Goal: Transaction & Acquisition: Purchase product/service

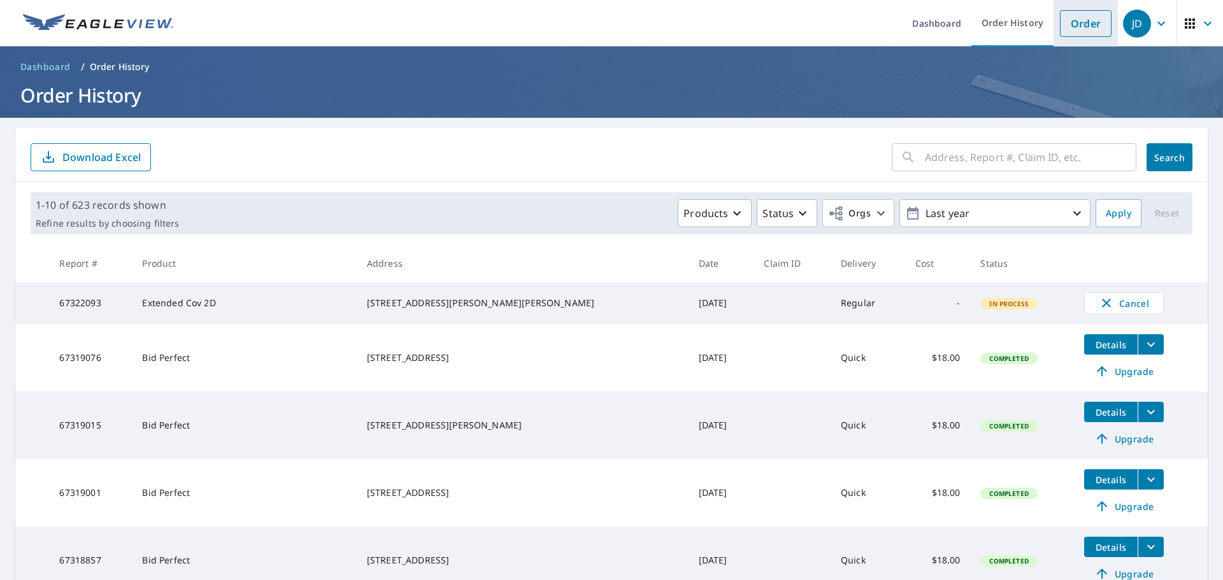
click at [1060, 19] on link "Order" at bounding box center [1086, 23] width 52 height 27
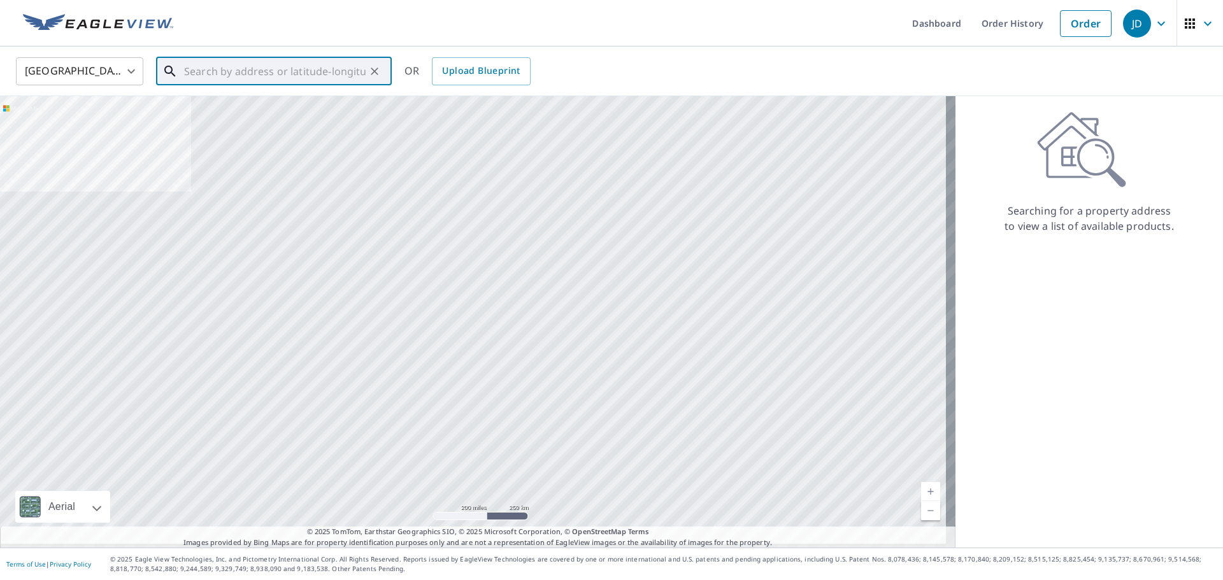
click at [273, 77] on input "text" at bounding box center [274, 71] width 181 height 36
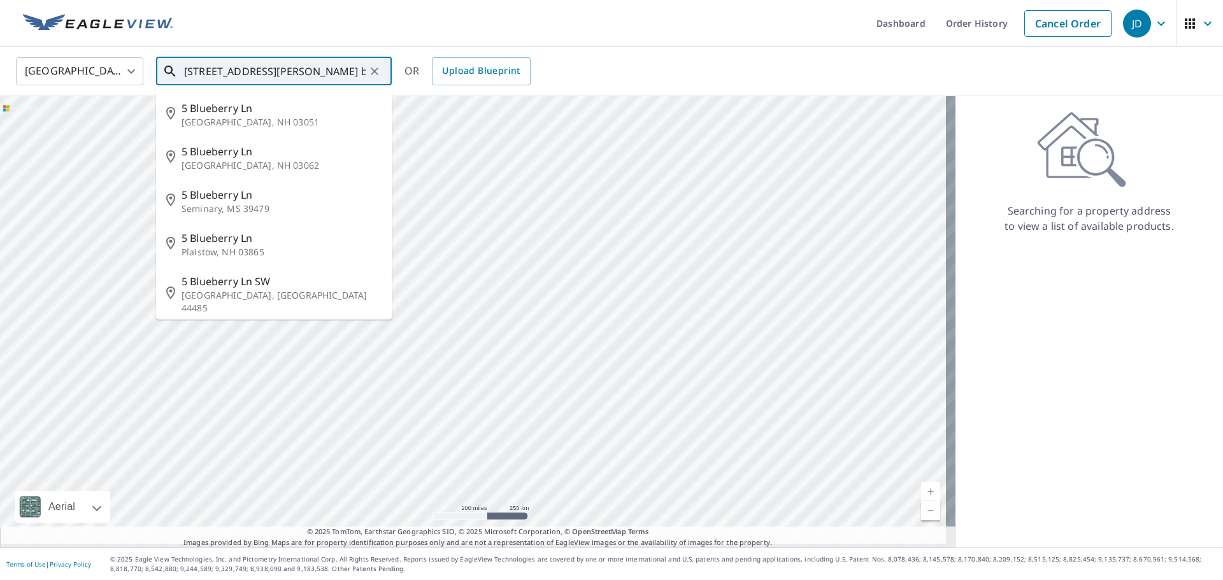
type input "[STREET_ADDRESS][PERSON_NAME] britian"
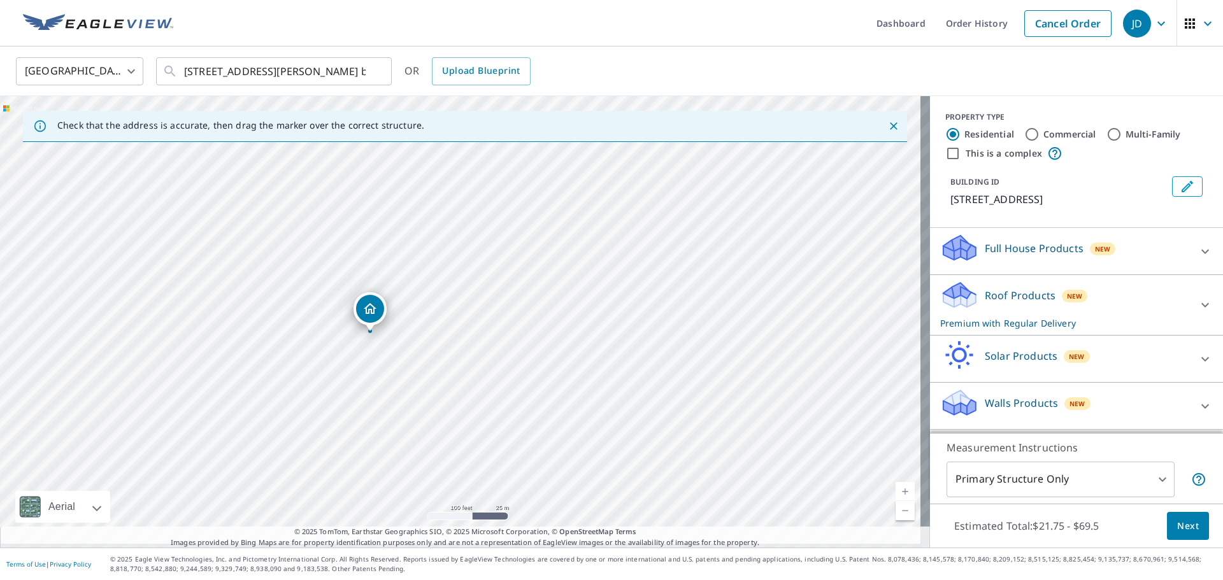
drag, startPoint x: 383, startPoint y: 307, endPoint x: 373, endPoint y: 311, distance: 10.3
click at [344, 72] on input "[STREET_ADDRESS][PERSON_NAME] britian" at bounding box center [274, 71] width 181 height 36
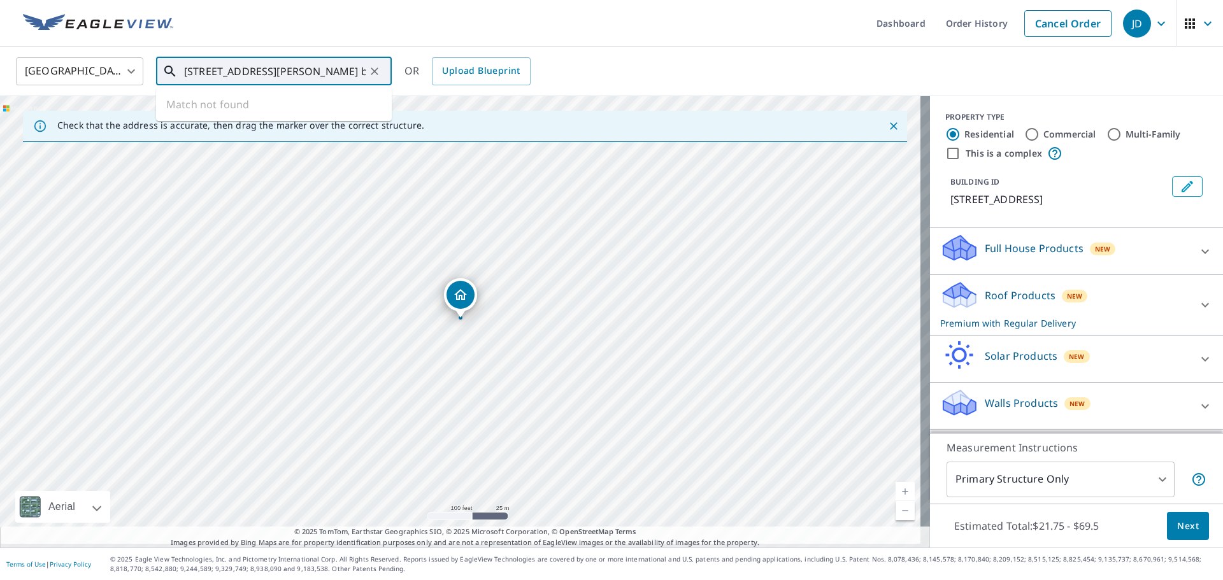
click at [360, 72] on input "[STREET_ADDRESS][PERSON_NAME] britian" at bounding box center [274, 71] width 181 height 36
click at [1008, 299] on p "Roof Products" at bounding box center [1019, 295] width 71 height 15
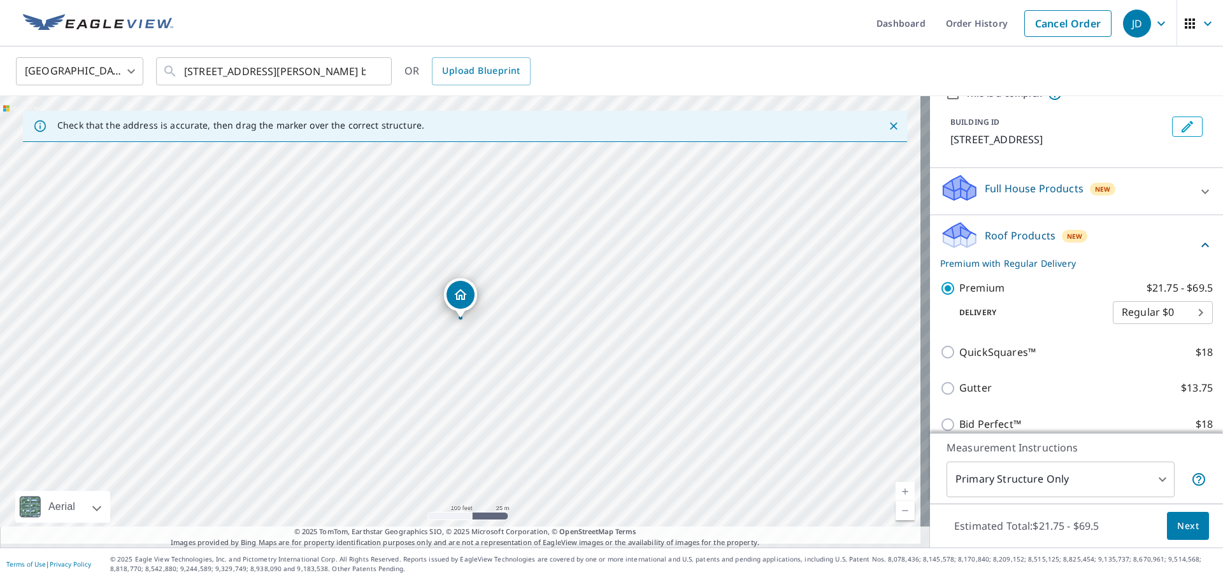
scroll to position [127, 0]
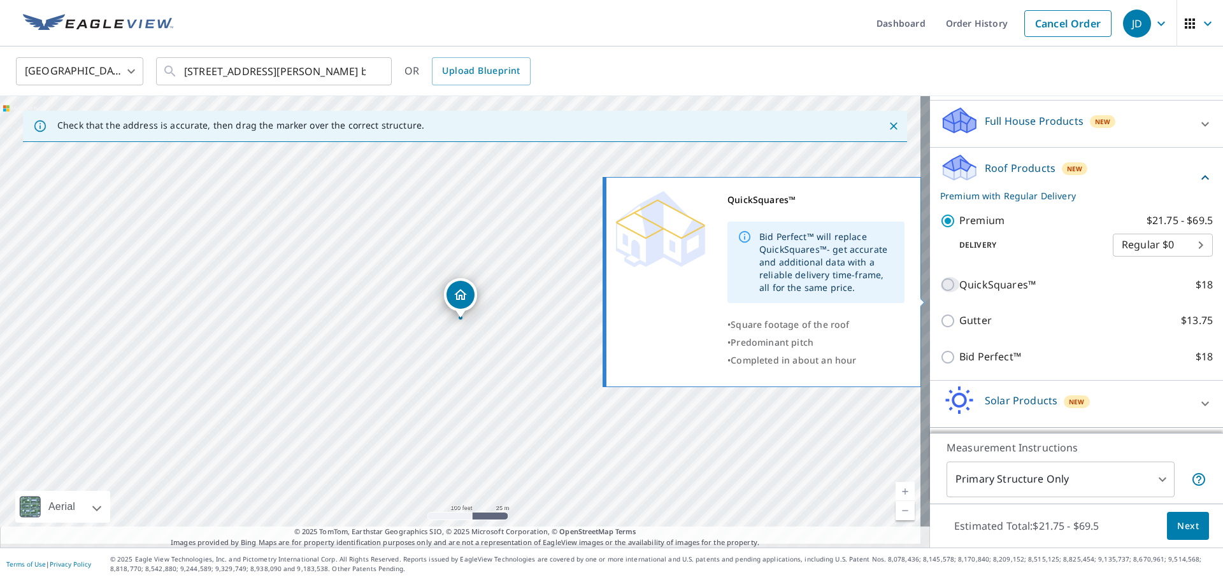
click at [951, 292] on input "QuickSquares™ $18" at bounding box center [949, 284] width 19 height 15
checkbox input "true"
checkbox input "false"
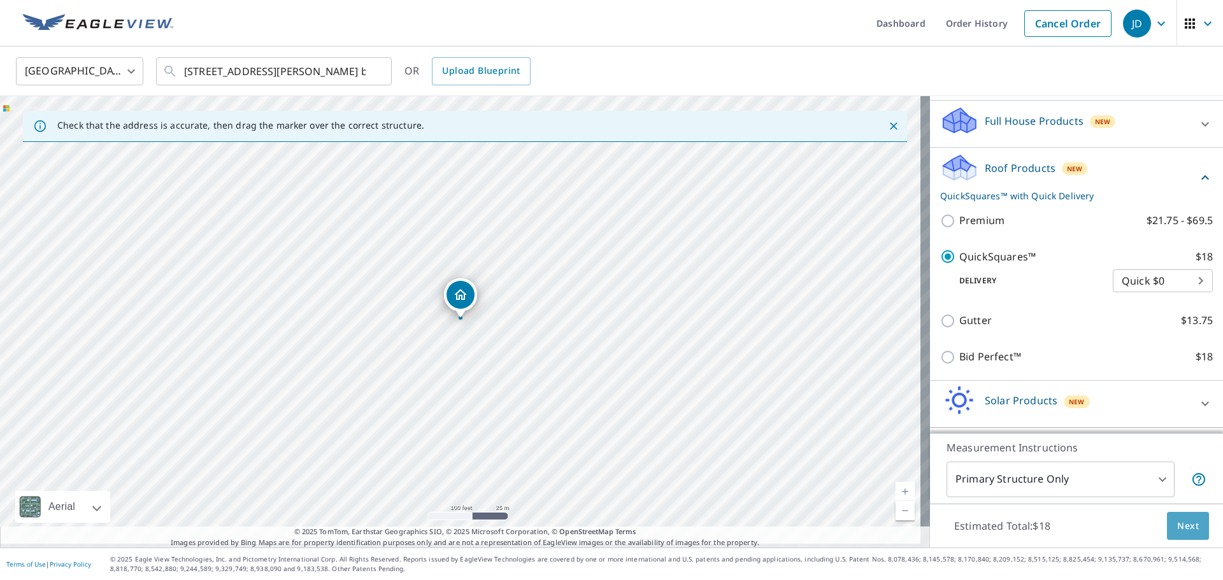
click at [1181, 529] on span "Next" at bounding box center [1188, 526] width 22 height 16
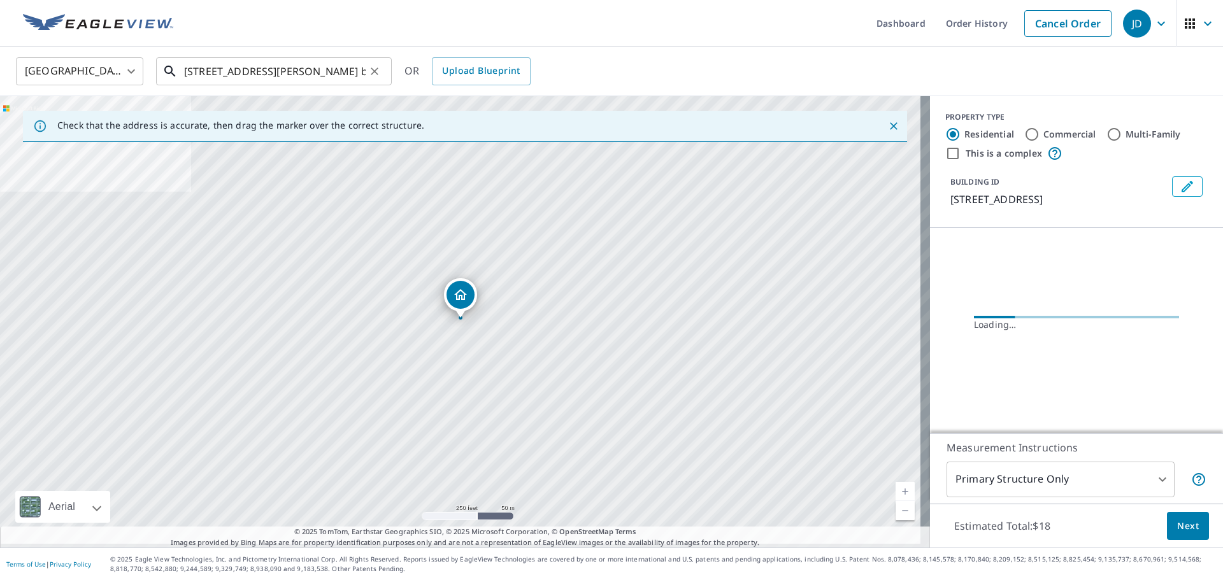
click at [359, 67] on input "[STREET_ADDRESS][PERSON_NAME] britian" at bounding box center [274, 71] width 181 height 36
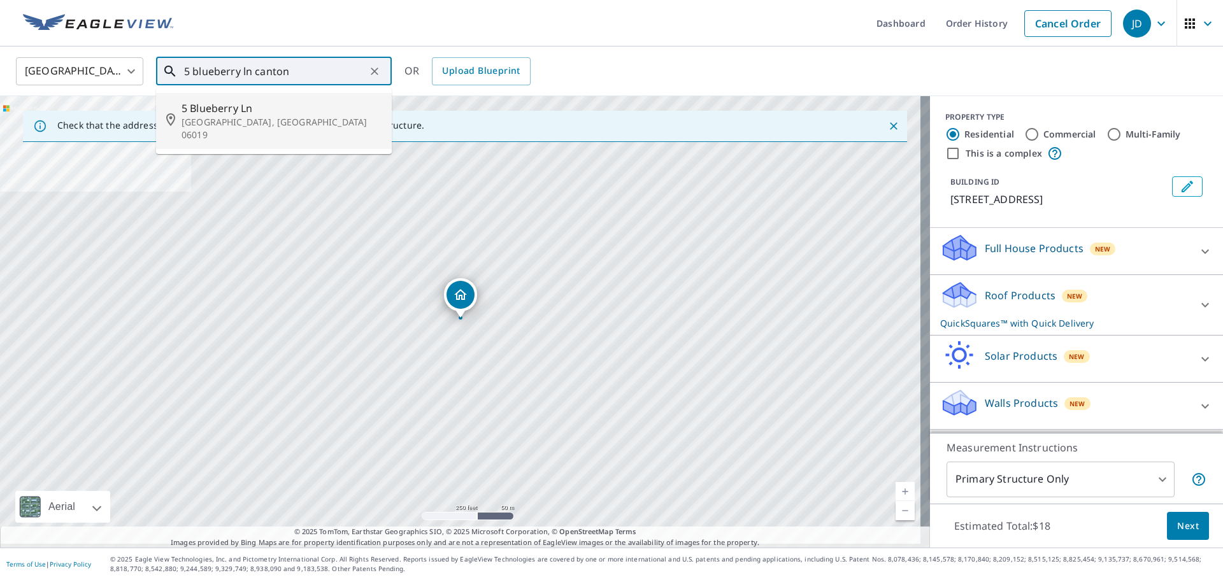
click at [246, 113] on span "5 Blueberry Ln" at bounding box center [281, 108] width 200 height 15
type input "[STREET_ADDRESS]"
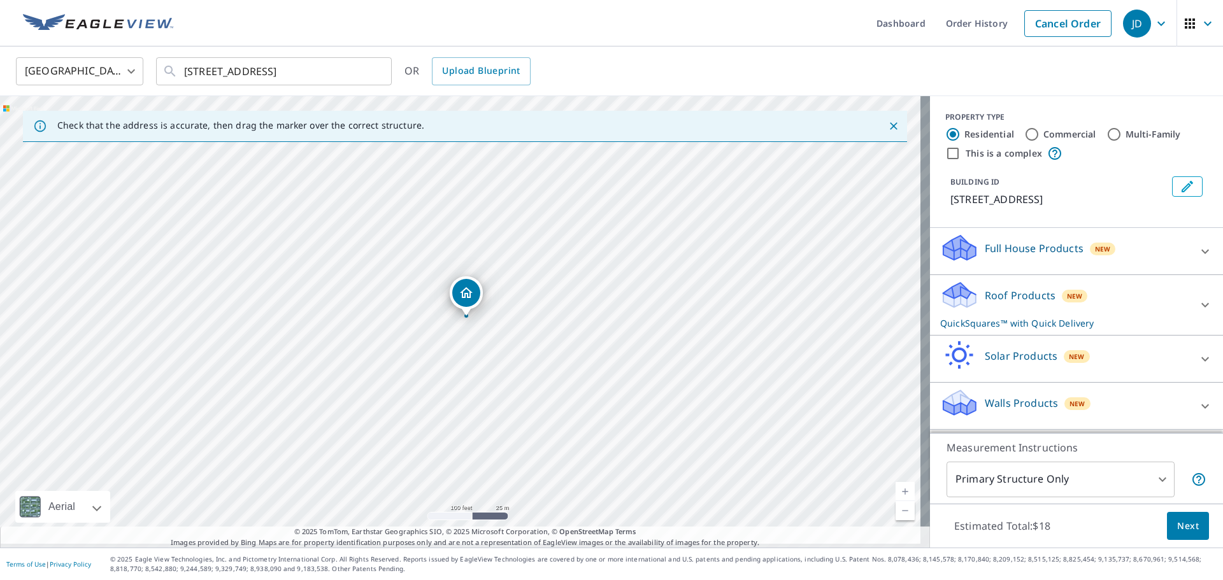
drag, startPoint x: 349, startPoint y: 291, endPoint x: 361, endPoint y: 287, distance: 12.9
click at [361, 287] on div "[STREET_ADDRESS]" at bounding box center [465, 321] width 930 height 451
click at [1032, 301] on p "Roof Products" at bounding box center [1019, 295] width 71 height 15
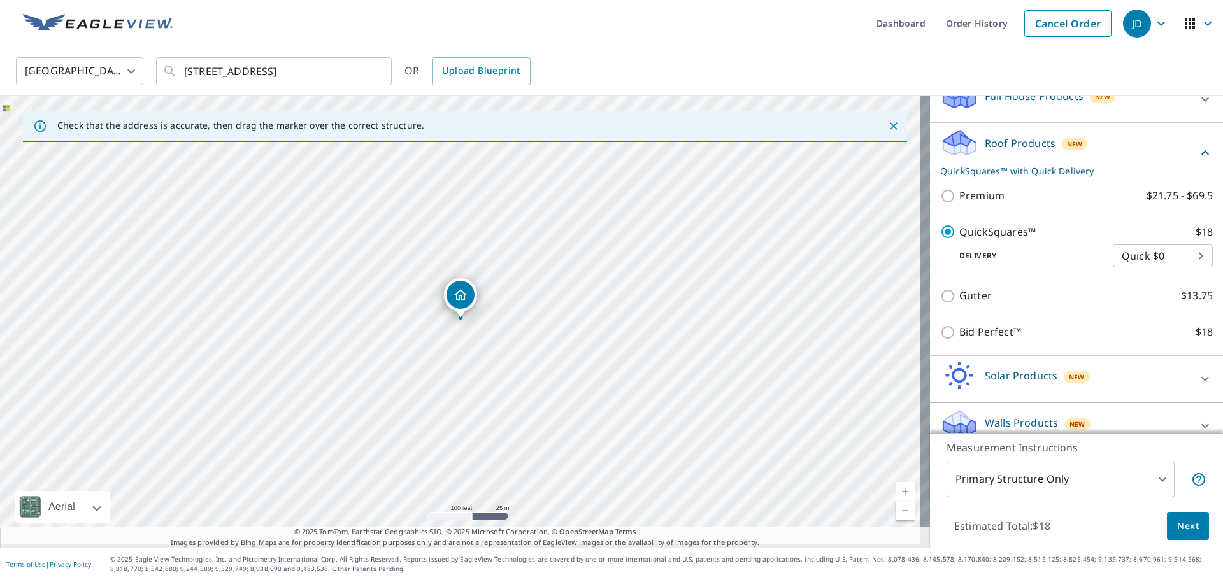
scroll to position [207, 0]
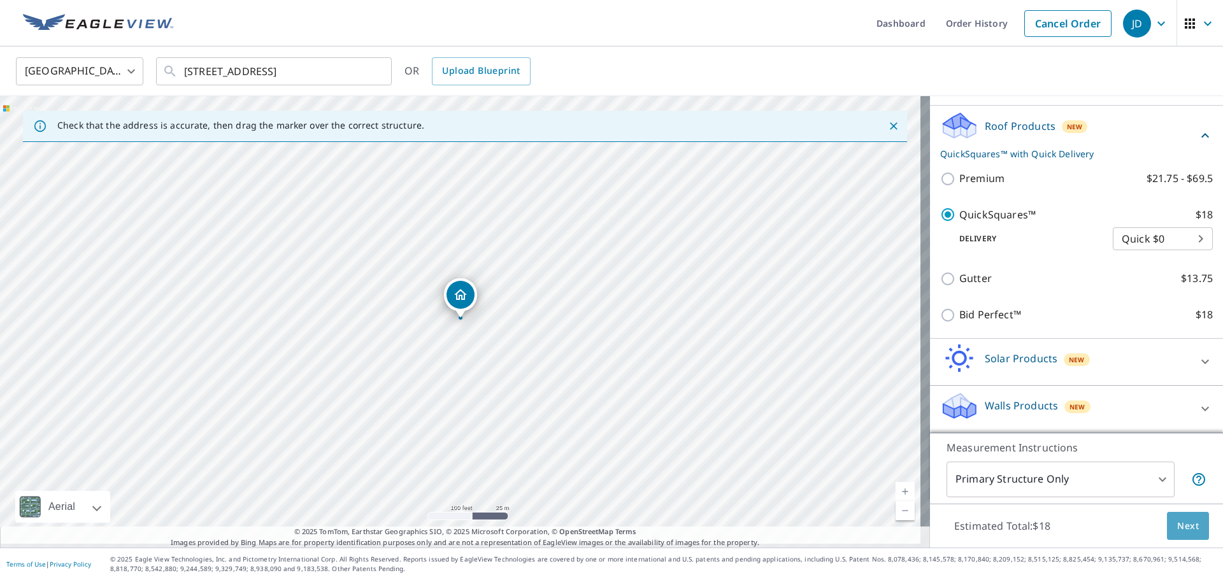
click at [1177, 522] on span "Next" at bounding box center [1188, 526] width 22 height 16
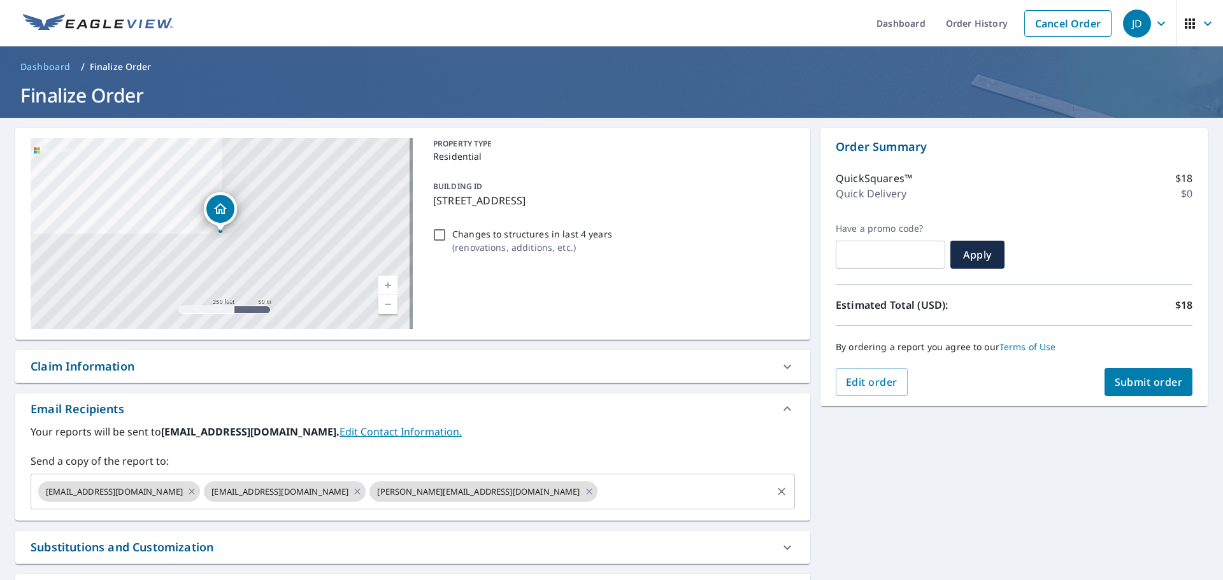
click at [187, 497] on icon at bounding box center [192, 492] width 10 height 14
click at [187, 498] on icon at bounding box center [192, 492] width 10 height 14
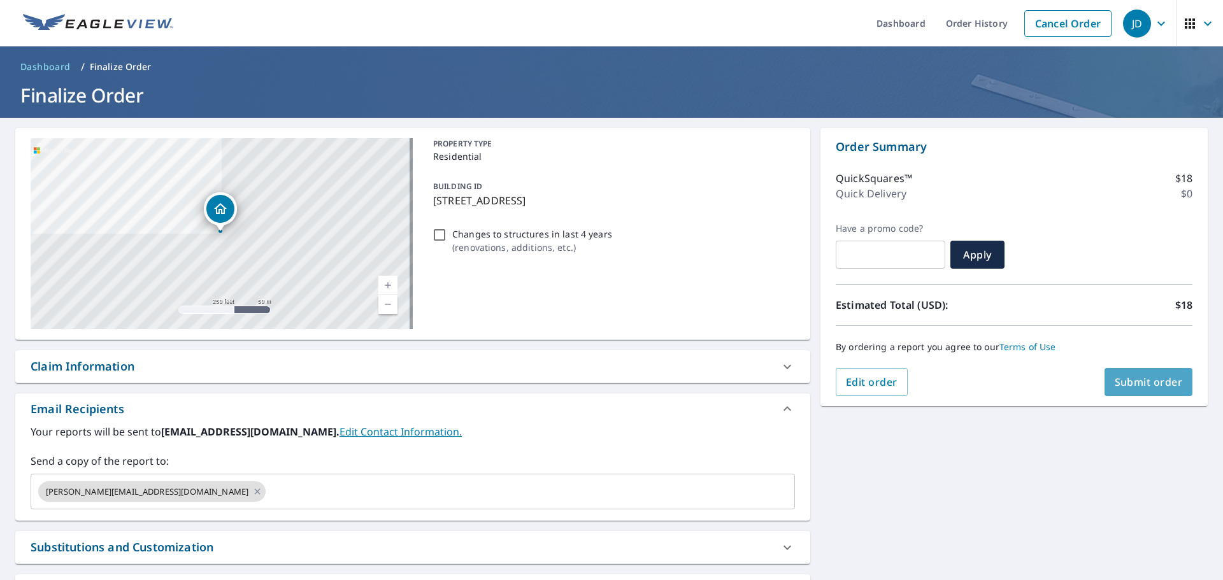
click at [1146, 380] on span "Submit order" at bounding box center [1148, 382] width 68 height 14
